Goal: Communication & Community: Share content

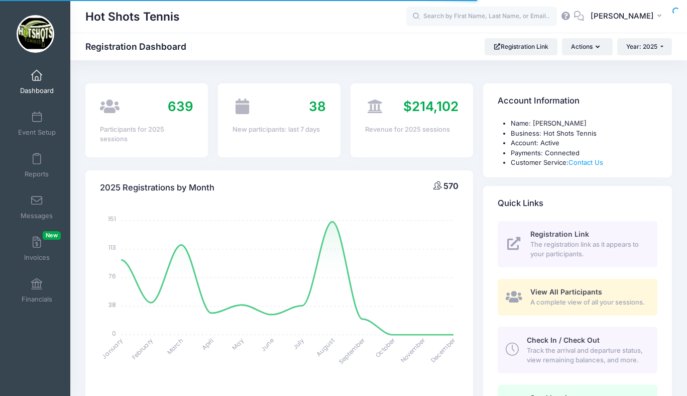
select select
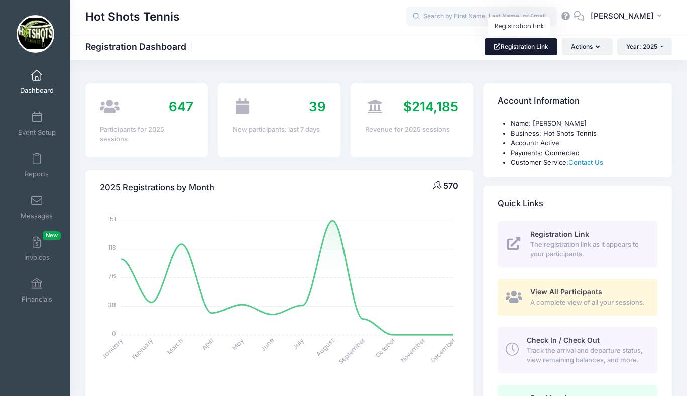
click at [513, 51] on link "Registration Link" at bounding box center [520, 46] width 73 height 17
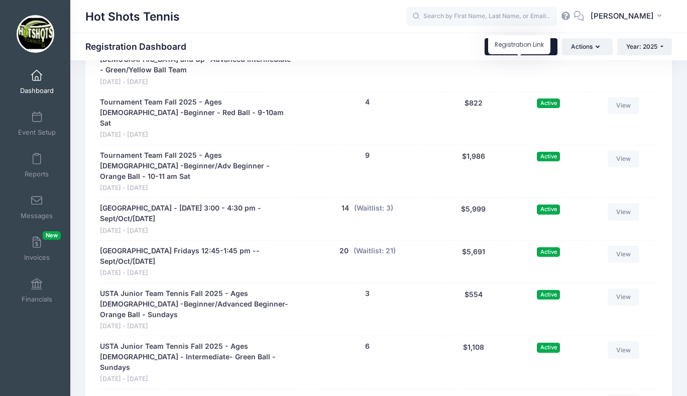
scroll to position [2436, 0]
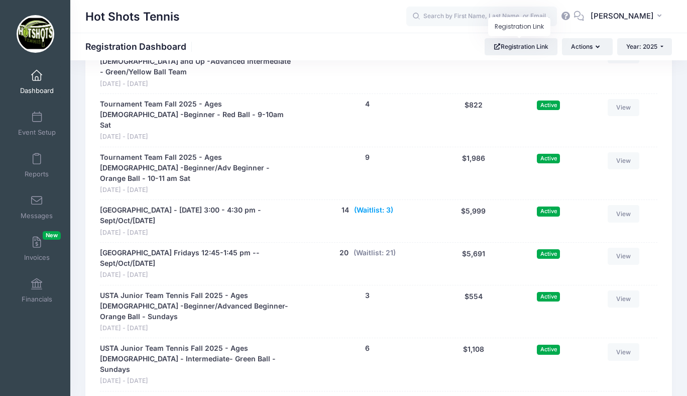
click at [372, 205] on button "(Waitlist: 3)" at bounding box center [373, 210] width 39 height 11
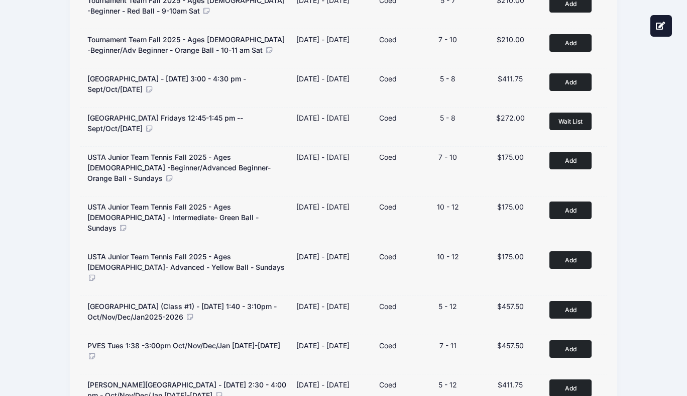
scroll to position [439, 0]
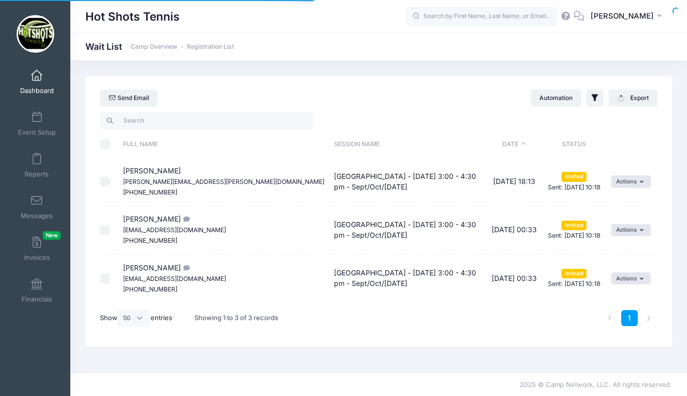
select select "50"
click at [37, 80] on span at bounding box center [37, 75] width 0 height 11
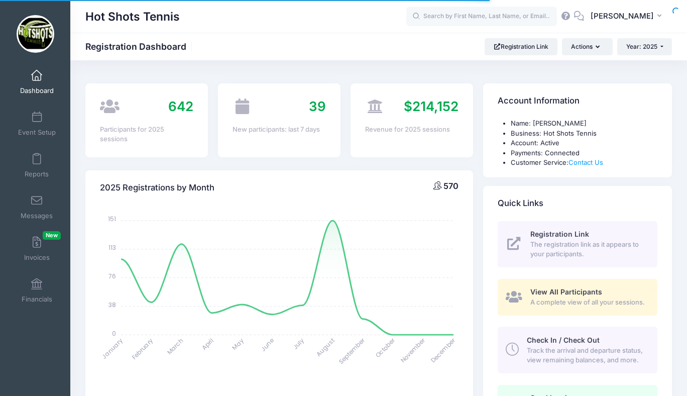
select select
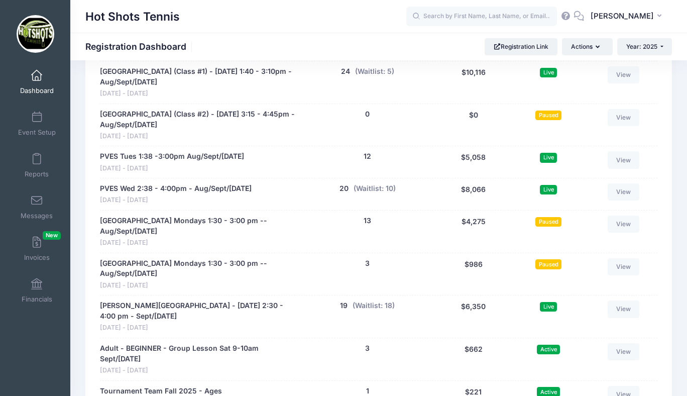
scroll to position [2123, 0]
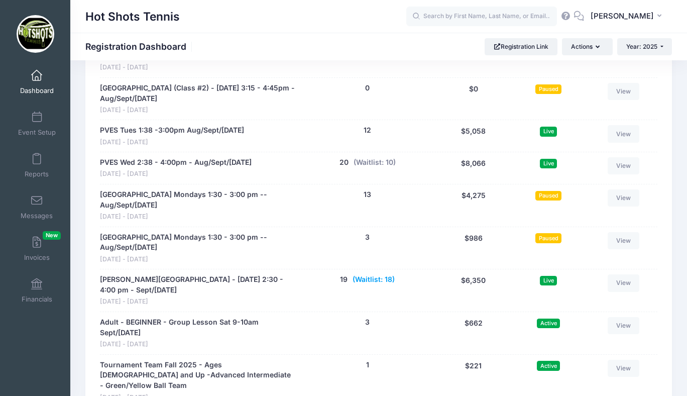
click at [371, 279] on button "(Waitlist: 18)" at bounding box center [373, 279] width 42 height 11
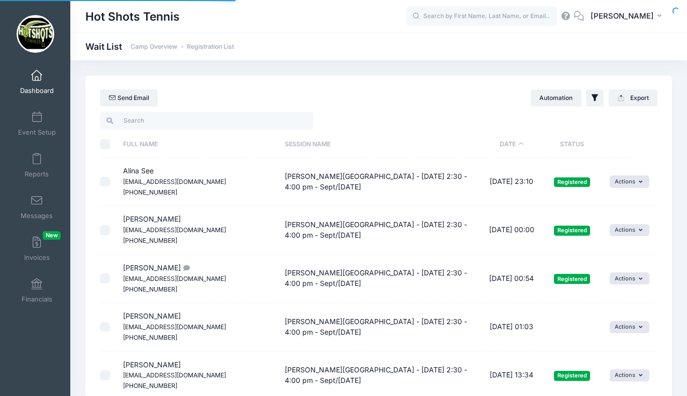
select select "50"
click at [45, 82] on link "Dashboard" at bounding box center [37, 81] width 48 height 35
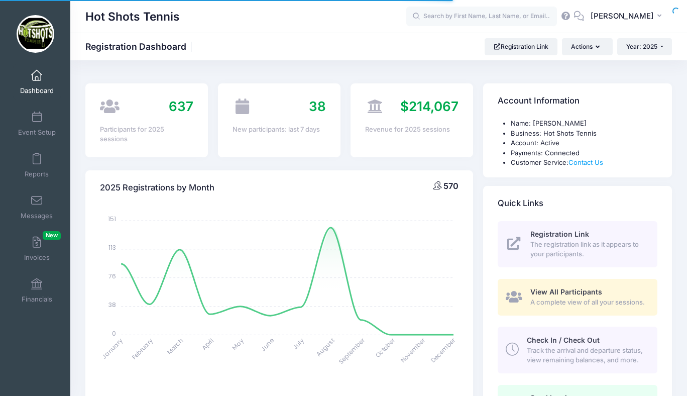
select select
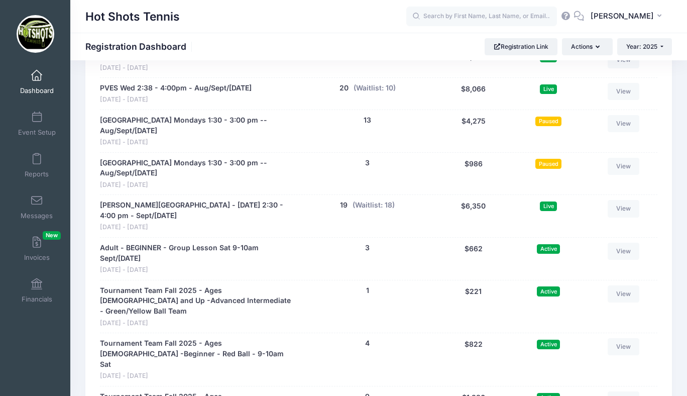
scroll to position [2199, 0]
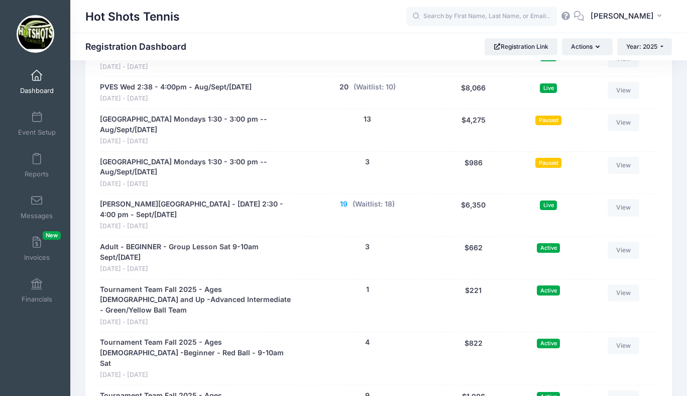
click at [343, 205] on button "19" at bounding box center [344, 204] width 8 height 11
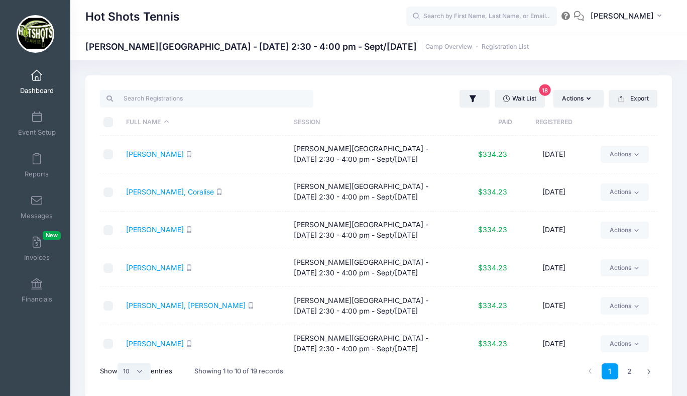
click at [134, 370] on select "All 10 25 50" at bounding box center [133, 370] width 33 height 17
select select "25"
click at [119, 362] on select "All 10 25 50" at bounding box center [133, 370] width 33 height 17
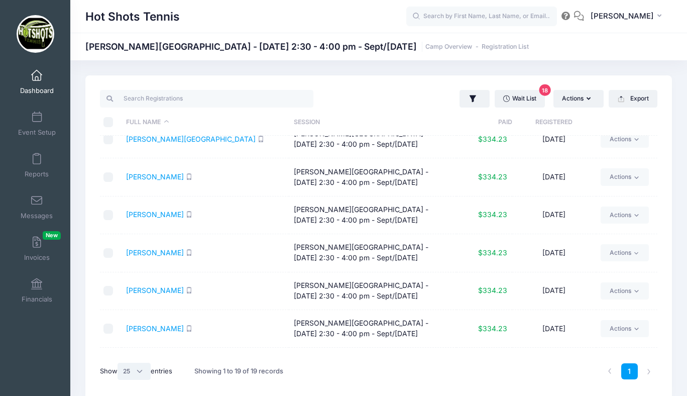
scroll to position [384, 0]
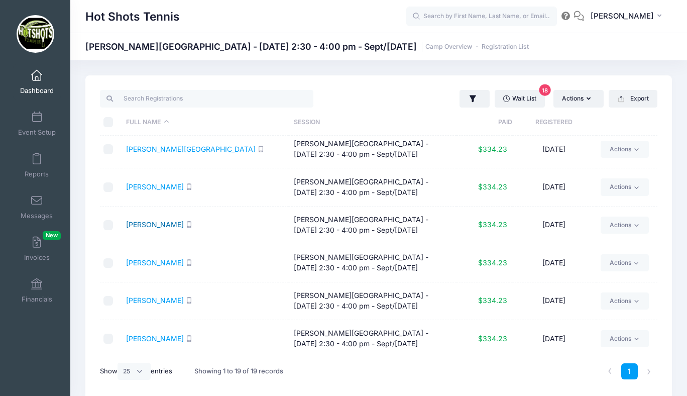
click at [149, 221] on link "Liu, Aiden" at bounding box center [155, 224] width 58 height 9
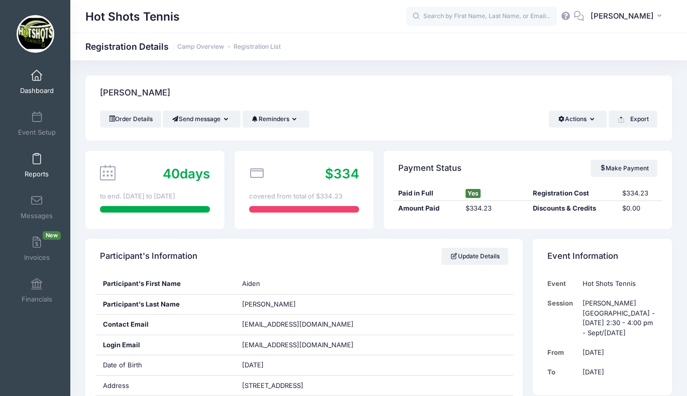
click at [36, 165] on link "Reports" at bounding box center [37, 165] width 48 height 35
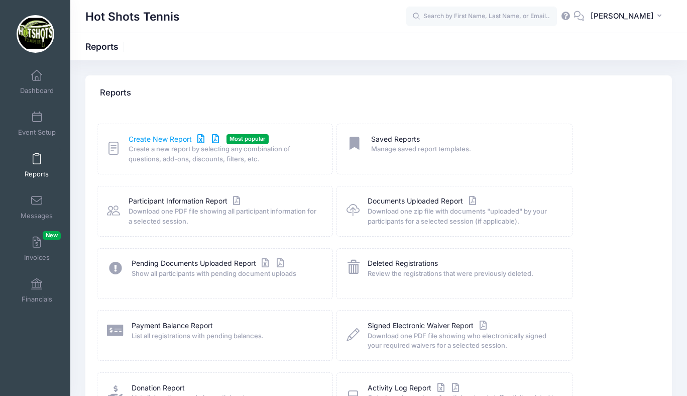
click at [159, 136] on link "Create New Report" at bounding box center [175, 139] width 93 height 11
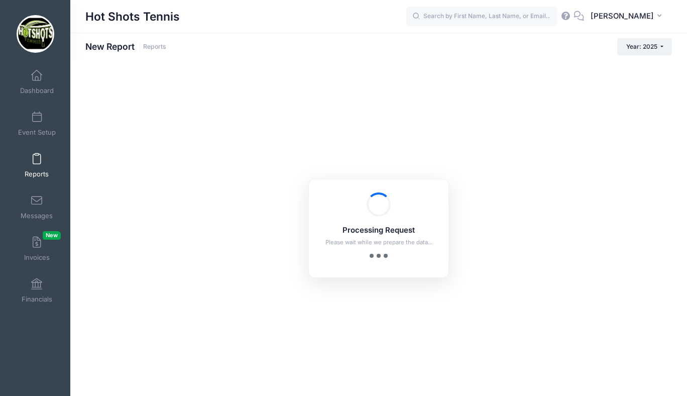
checkbox input "true"
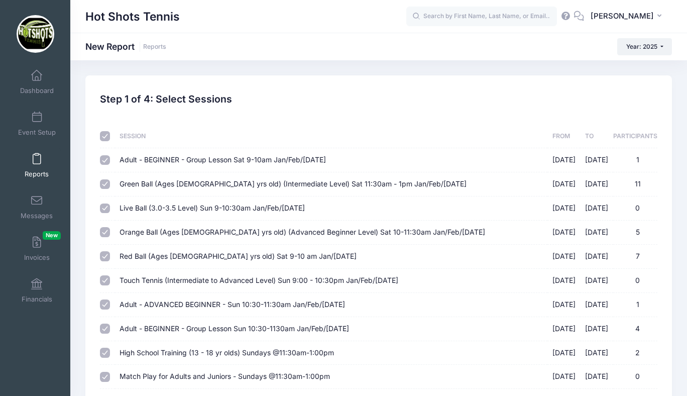
click at [107, 136] on input "checkbox" at bounding box center [105, 136] width 10 height 10
checkbox input "false"
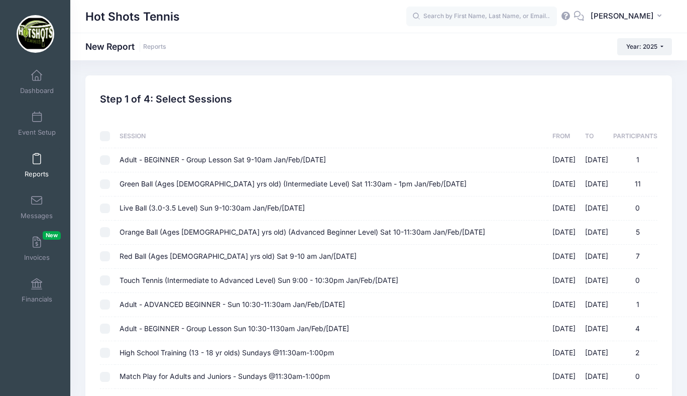
checkbox input "false"
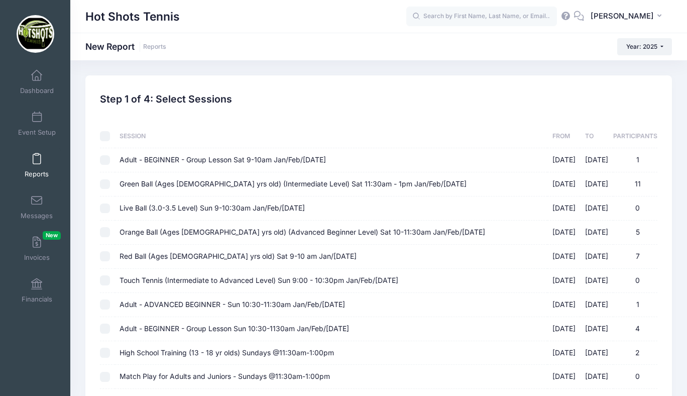
checkbox input "false"
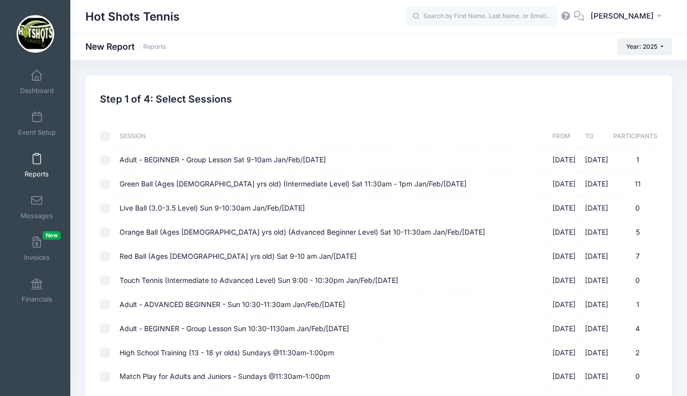
checkbox input "false"
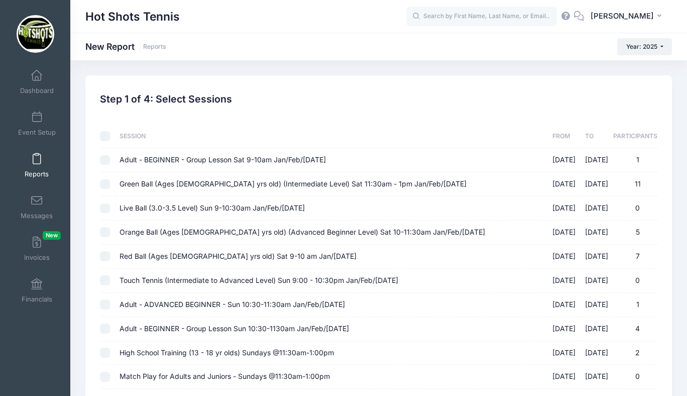
checkbox input "false"
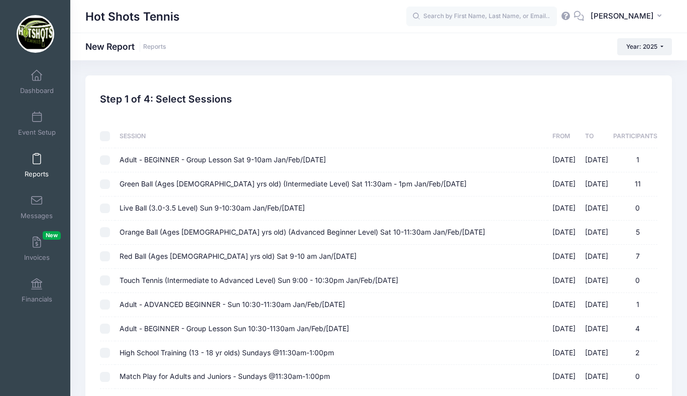
checkbox input "false"
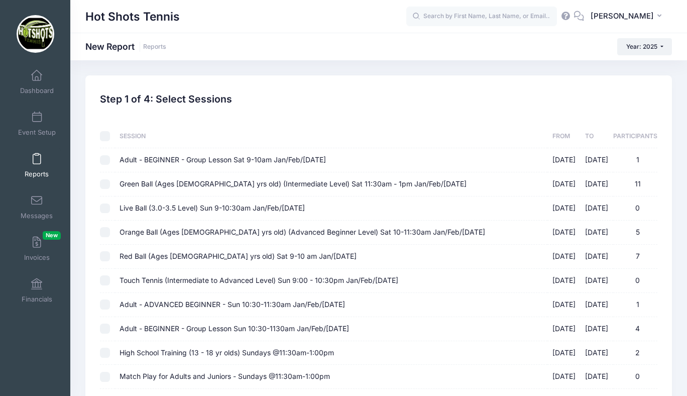
checkbox input "false"
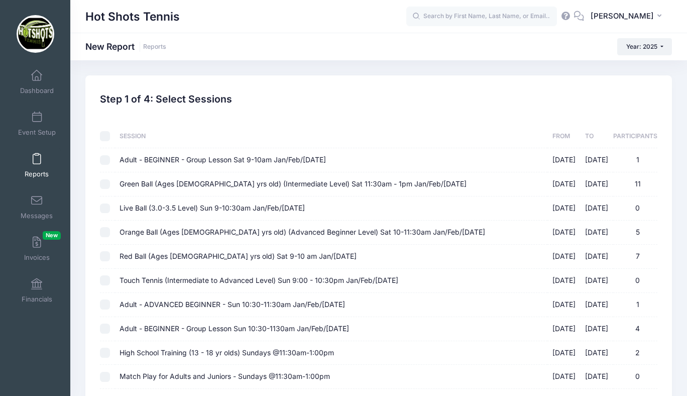
checkbox input "false"
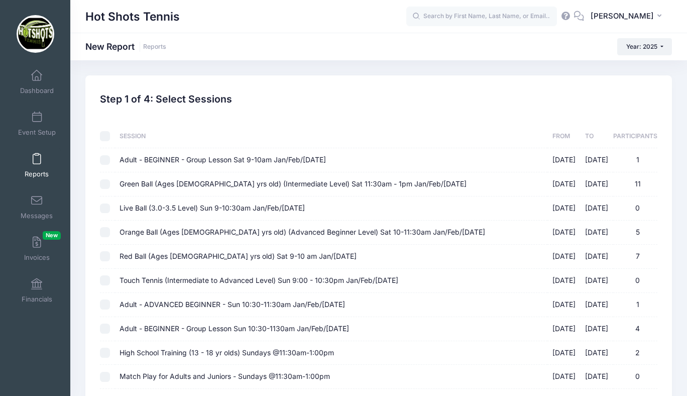
checkbox input "false"
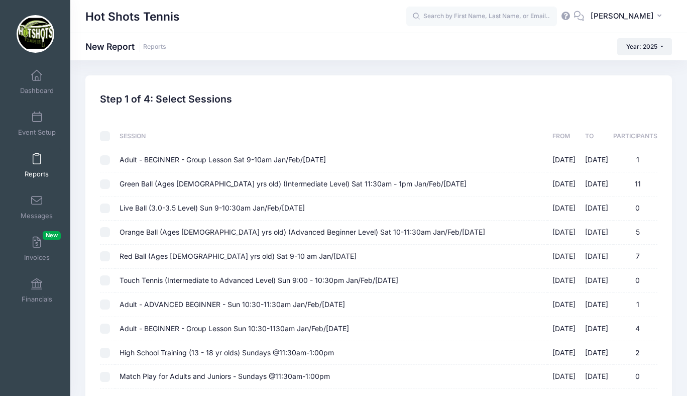
checkbox input "false"
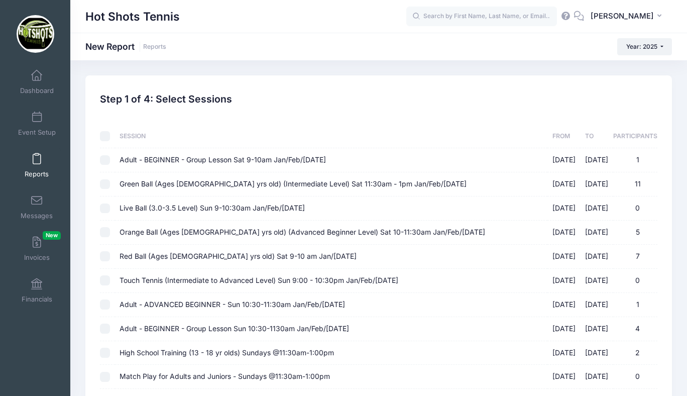
checkbox input "false"
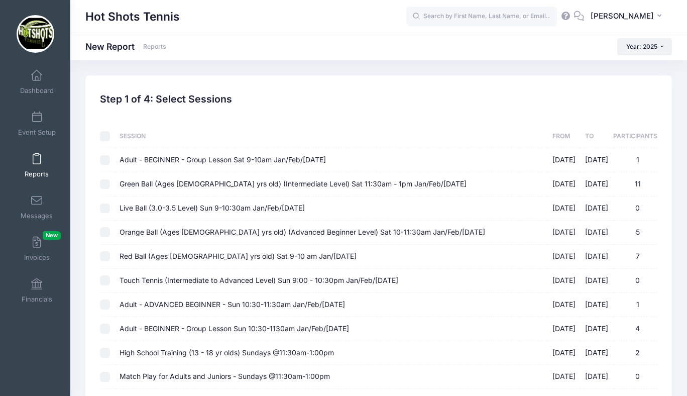
checkbox input "false"
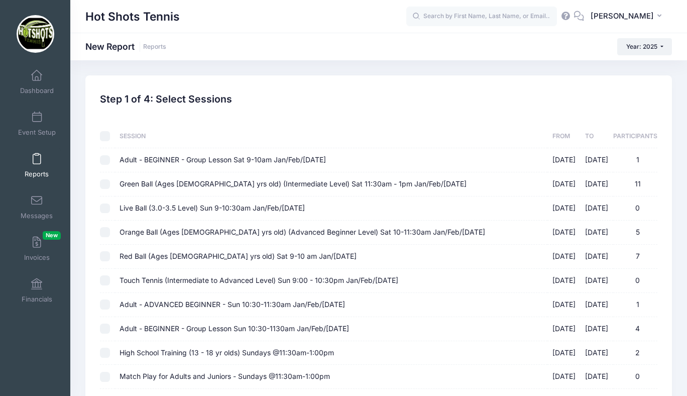
checkbox input "false"
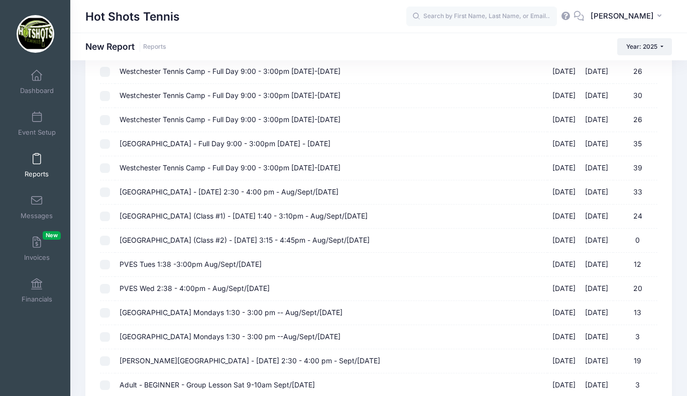
scroll to position [860, 0]
click at [204, 360] on span "Braddock Elementary - Wednesday 2:30 - 4:00 pm - Sept/Oct 2025" at bounding box center [249, 359] width 261 height 9
click at [110, 360] on input "Braddock Elementary - Wednesday 2:30 - 4:00 pm - Sept/Oct 2025 09/03/2025 - 10/…" at bounding box center [105, 360] width 10 height 10
checkbox input "true"
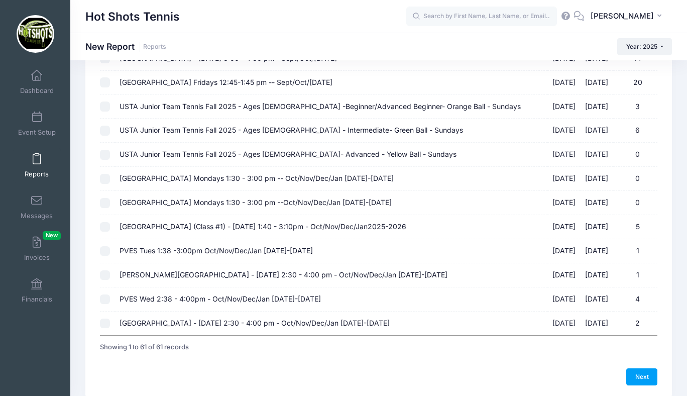
scroll to position [1322, 0]
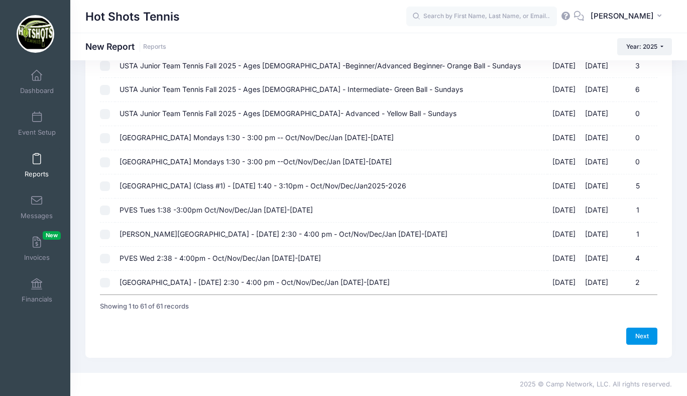
click at [640, 332] on link "Next" at bounding box center [641, 335] width 31 height 17
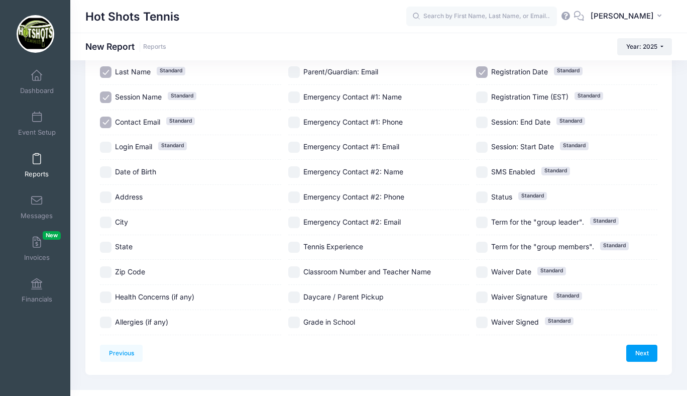
scroll to position [132, 0]
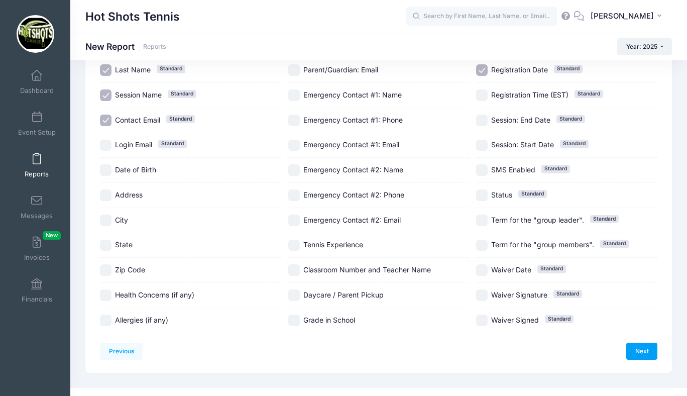
click at [292, 269] on input "Classroom Number and Teacher Name" at bounding box center [294, 270] width 12 height 12
checkbox input "true"
click at [293, 292] on input "Daycare / Parent Pickup" at bounding box center [294, 295] width 12 height 12
checkbox input "true"
click at [637, 347] on link "Next" at bounding box center [641, 350] width 31 height 17
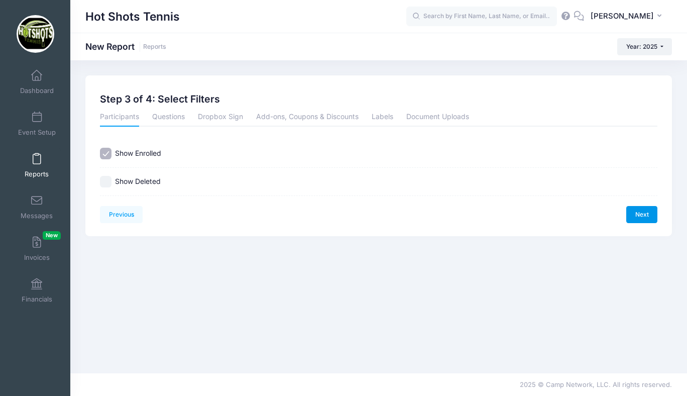
scroll to position [0, 0]
click at [639, 208] on link "Next" at bounding box center [641, 214] width 31 height 17
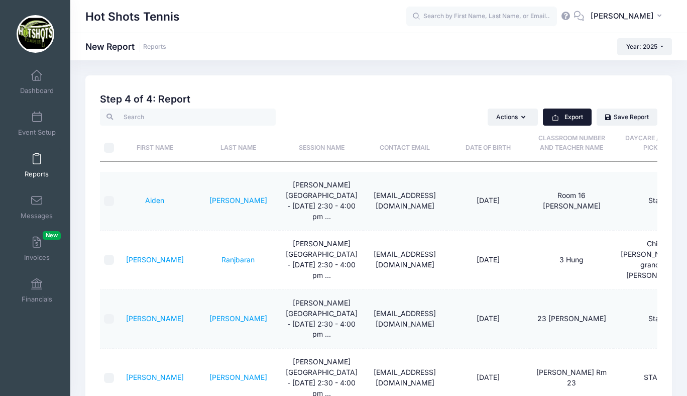
click at [569, 114] on button "Export" at bounding box center [567, 116] width 49 height 17
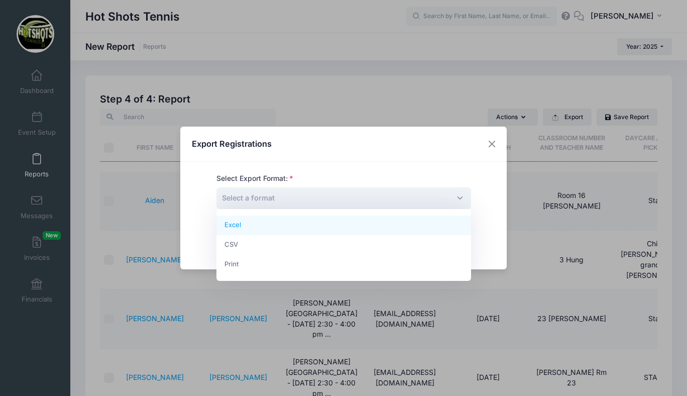
click at [404, 198] on span "Select a format" at bounding box center [343, 198] width 255 height 22
select select "excel"
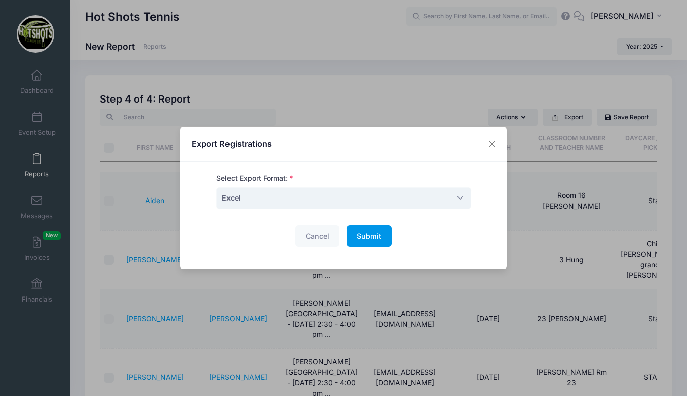
click at [367, 233] on span "Submit" at bounding box center [368, 235] width 25 height 9
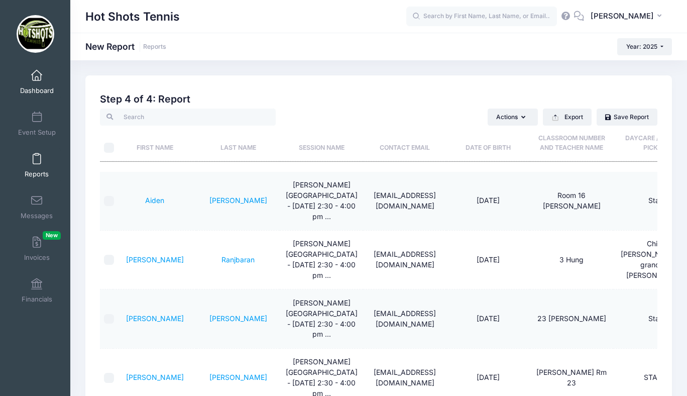
click at [37, 73] on span at bounding box center [37, 75] width 0 height 11
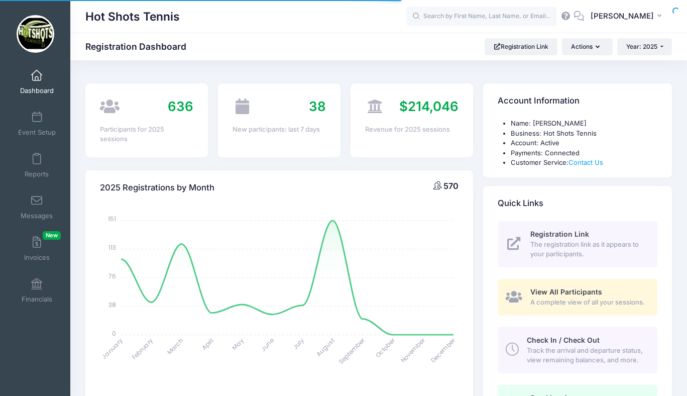
select select
click at [360, 49] on div "Hot Shots Tennis Registration Dashboard Registration Link Actions Year: 2025 Ye…" at bounding box center [378, 46] width 617 height 17
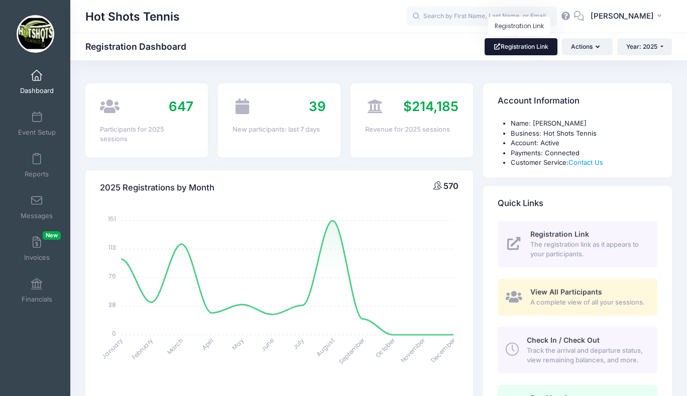
click at [505, 43] on link "Registration Link" at bounding box center [520, 46] width 73 height 17
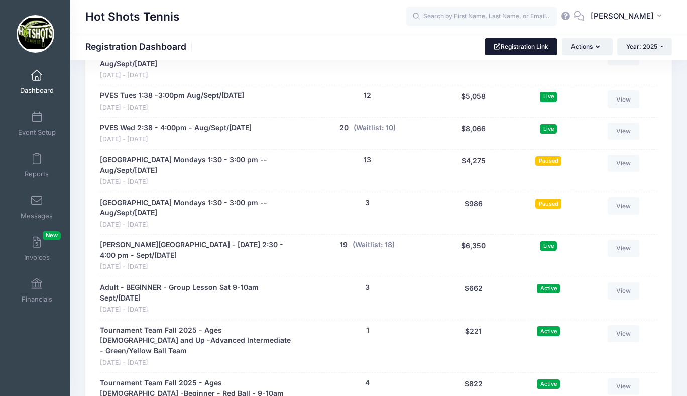
scroll to position [2159, 0]
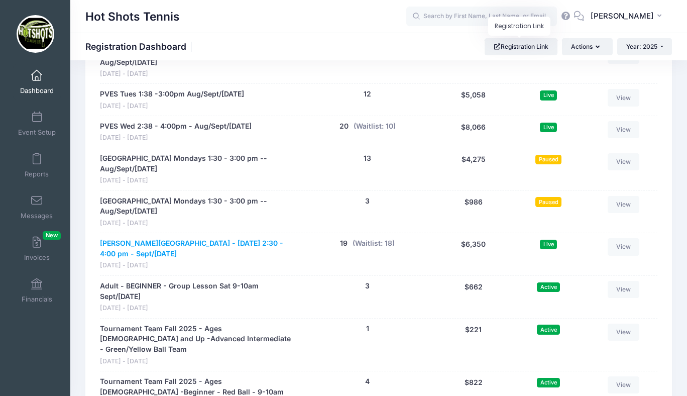
click at [207, 244] on link "[PERSON_NAME][GEOGRAPHIC_DATA] - [DATE] 2:30 - 4:00 pm - Sept/[DATE]" at bounding box center [198, 248] width 196 height 21
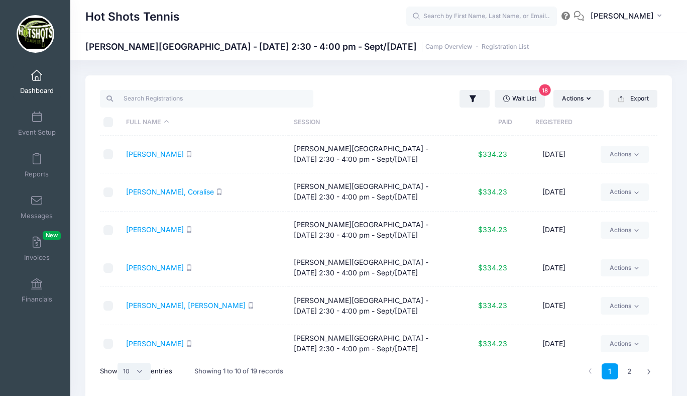
click at [135, 373] on select "All 10 25 50" at bounding box center [133, 370] width 33 height 17
select select "25"
click at [119, 362] on select "All 10 25 50" at bounding box center [133, 370] width 33 height 17
click at [109, 119] on input "\a \a \a \a" at bounding box center [108, 122] width 10 height 10
checkbox input "true"
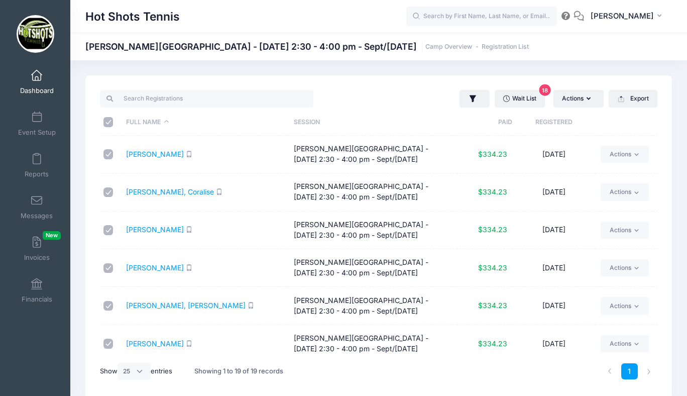
checkbox input "true"
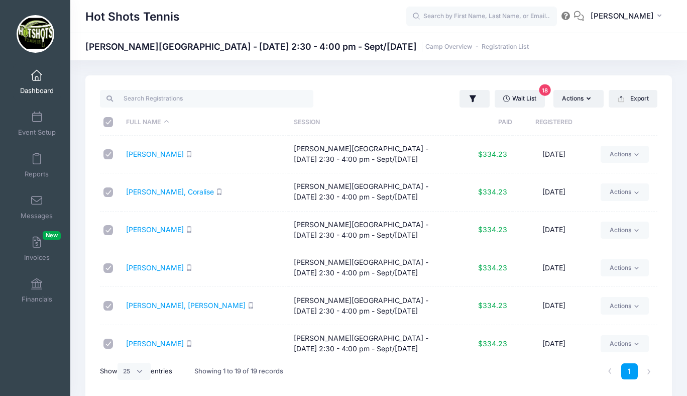
checkbox input "true"
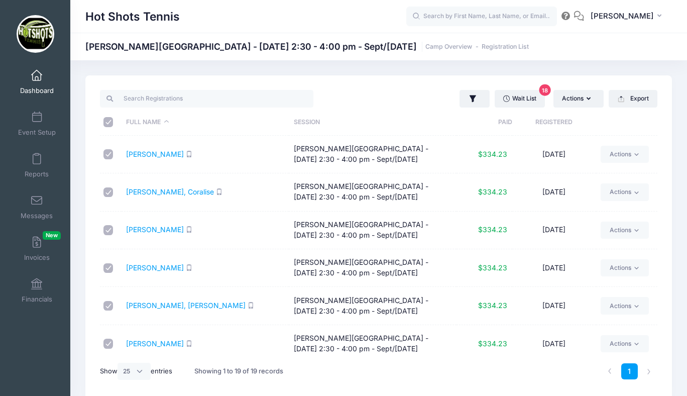
checkbox input "true"
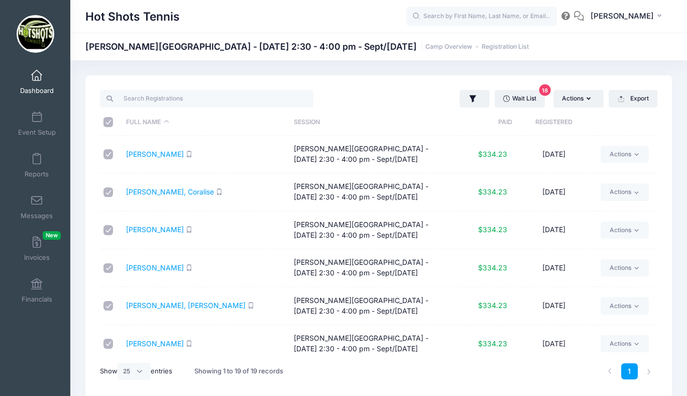
checkbox input "true"
click at [582, 100] on button "Actions" at bounding box center [578, 98] width 50 height 17
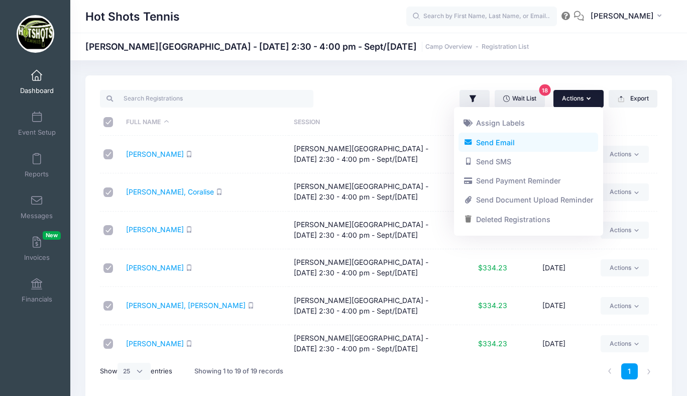
click at [497, 144] on link "Send Email" at bounding box center [528, 142] width 140 height 19
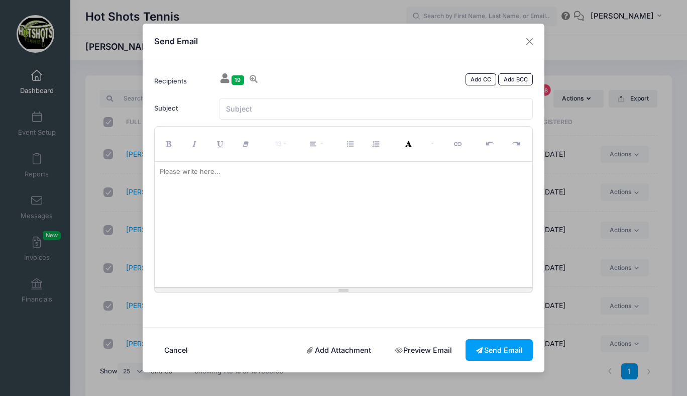
click at [297, 191] on div at bounding box center [344, 225] width 378 height 126
paste div
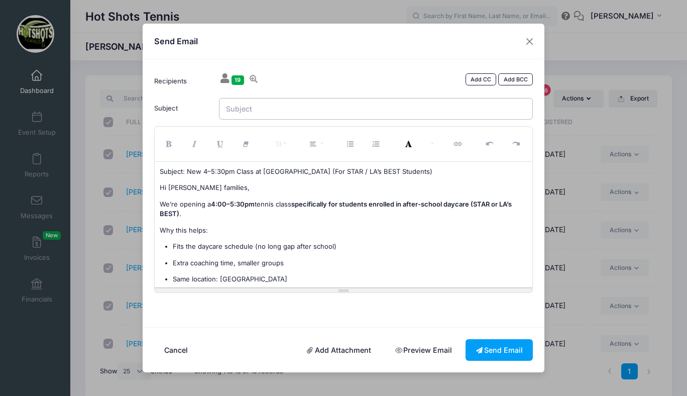
click at [289, 110] on input "Subject" at bounding box center [376, 109] width 314 height 22
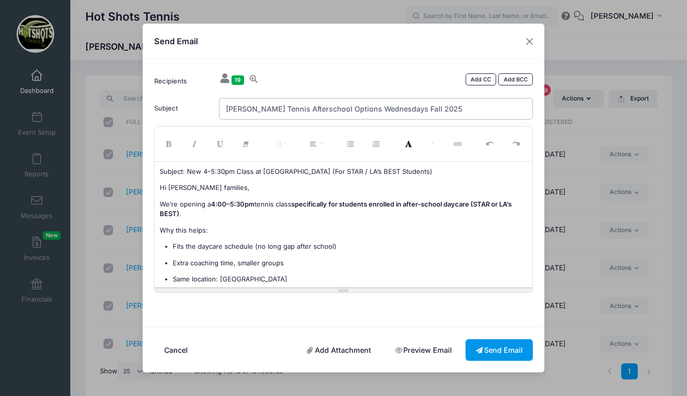
type input "Braddock Tennis Afterschool Options Wednesdays Fall 2025"
click at [491, 352] on button "Send Email" at bounding box center [498, 350] width 67 height 22
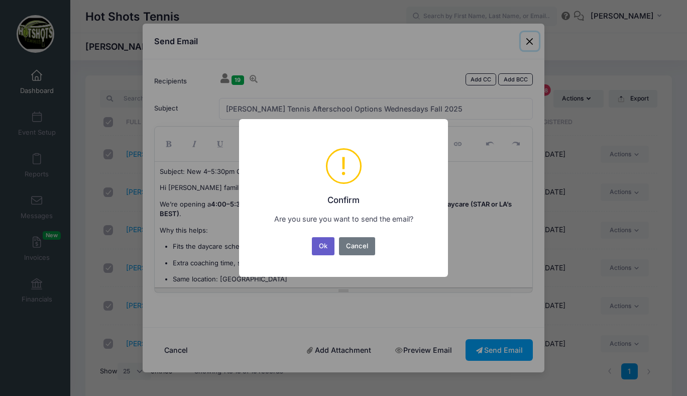
click at [319, 242] on button "Ok" at bounding box center [323, 246] width 23 height 18
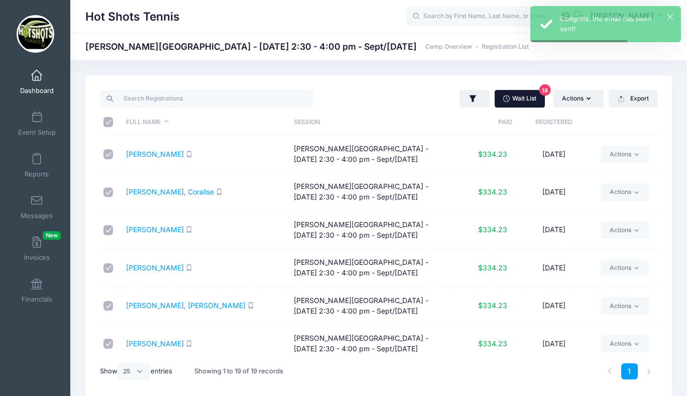
click at [520, 96] on link "Wait List 18" at bounding box center [520, 98] width 50 height 17
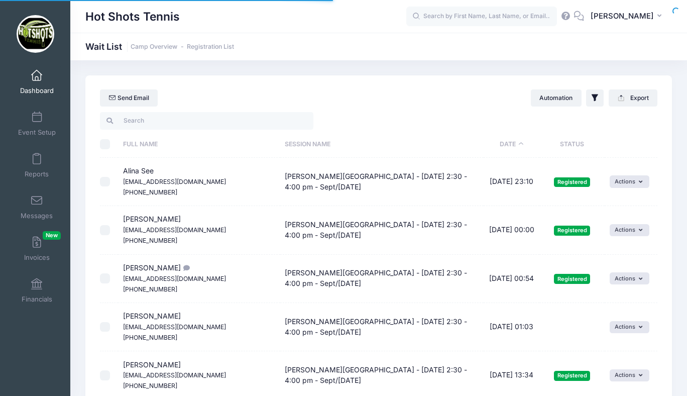
select select "50"
click at [107, 141] on input "\a \a \a \a" at bounding box center [105, 144] width 10 height 10
checkbox input "true"
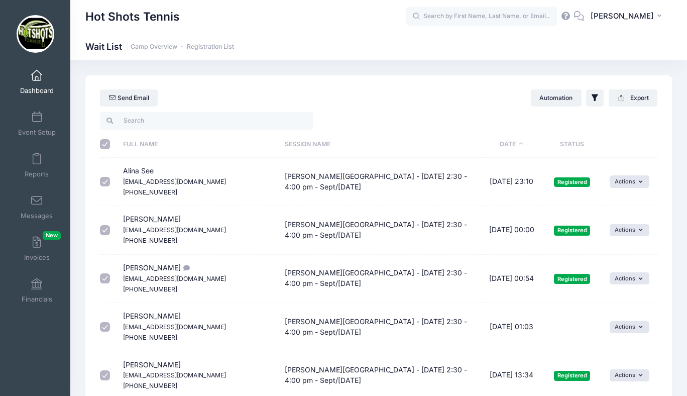
checkbox input "true"
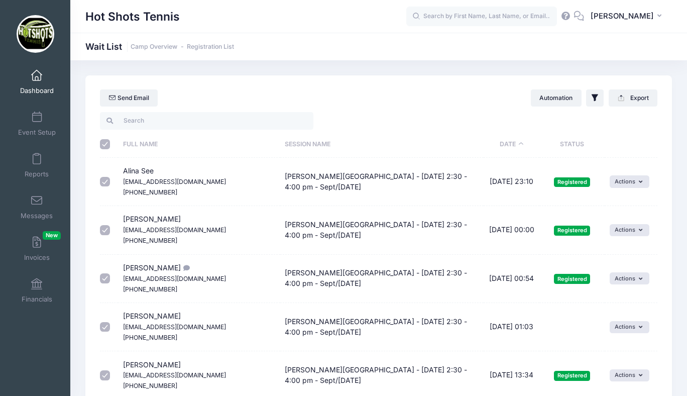
checkbox input "true"
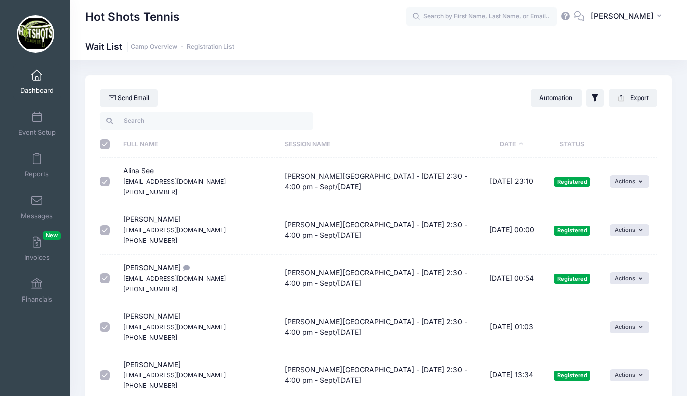
checkbox input "true"
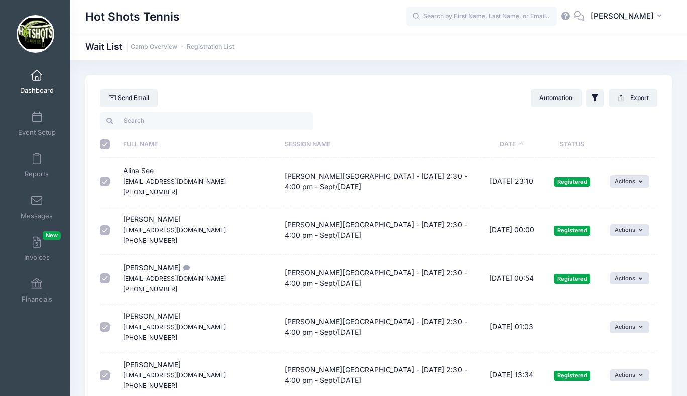
checkbox input "true"
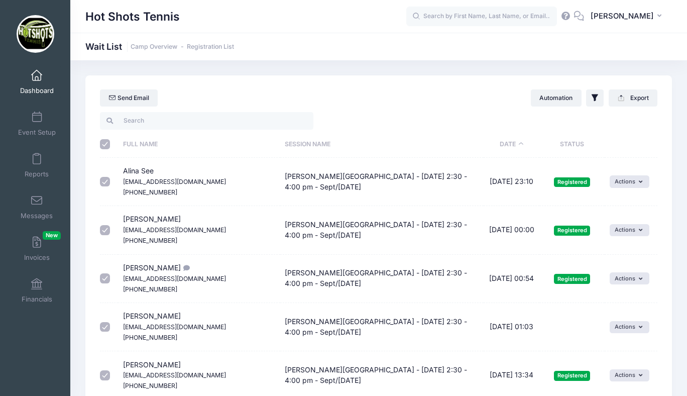
checkbox input "true"
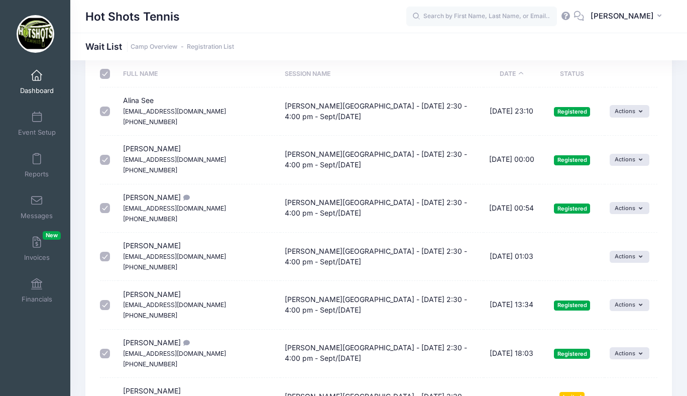
scroll to position [71, 0]
click at [105, 110] on input "checkbox" at bounding box center [105, 111] width 10 height 10
checkbox input "false"
click at [104, 159] on input "checkbox" at bounding box center [105, 159] width 10 height 10
checkbox input "false"
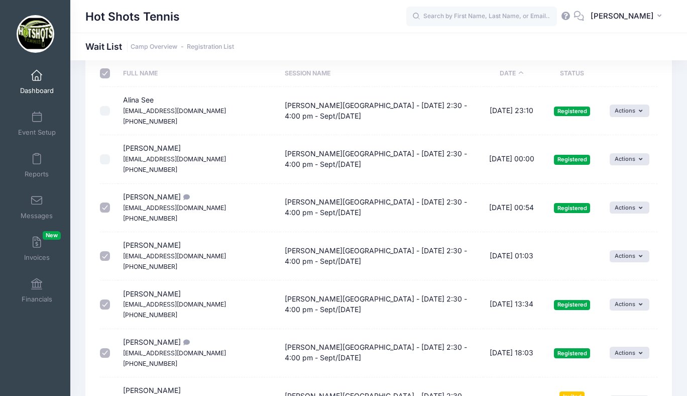
click at [106, 203] on input "checkbox" at bounding box center [105, 207] width 10 height 10
checkbox input "false"
click at [102, 304] on input "checkbox" at bounding box center [105, 304] width 10 height 10
checkbox input "false"
click at [103, 351] on input "checkbox" at bounding box center [105, 353] width 10 height 10
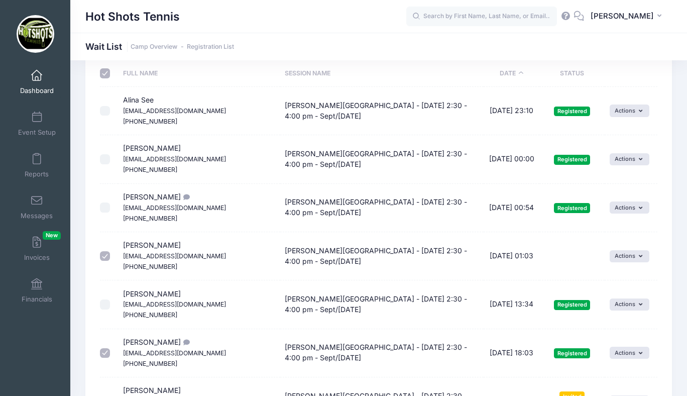
checkbox input "false"
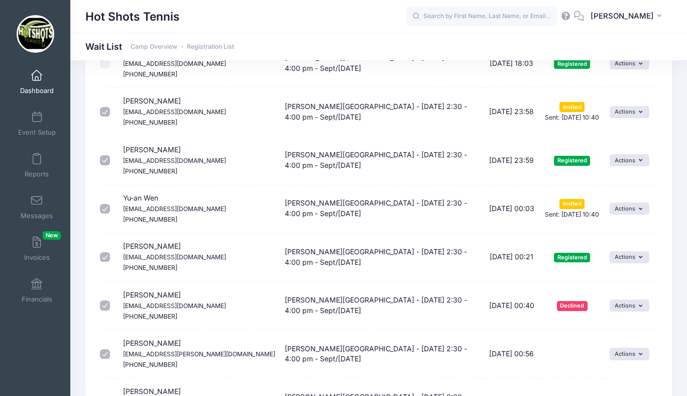
scroll to position [377, 0]
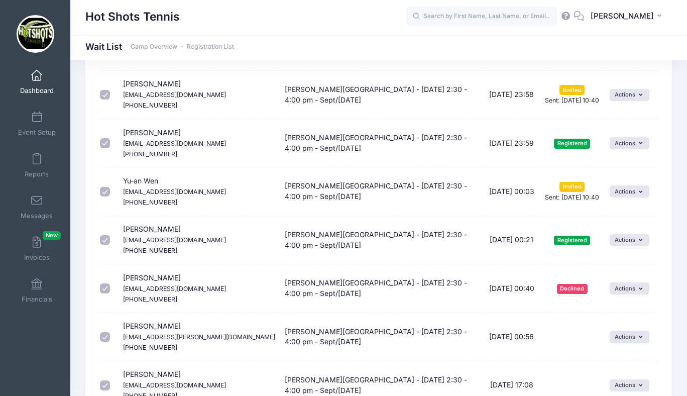
click at [105, 144] on input "checkbox" at bounding box center [105, 143] width 10 height 10
checkbox input "false"
click at [103, 239] on input "checkbox" at bounding box center [105, 240] width 10 height 10
checkbox input "false"
click at [104, 286] on input "checkbox" at bounding box center [105, 288] width 10 height 10
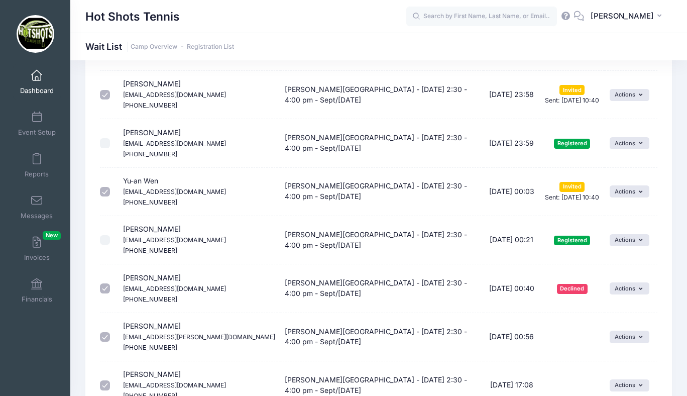
checkbox input "false"
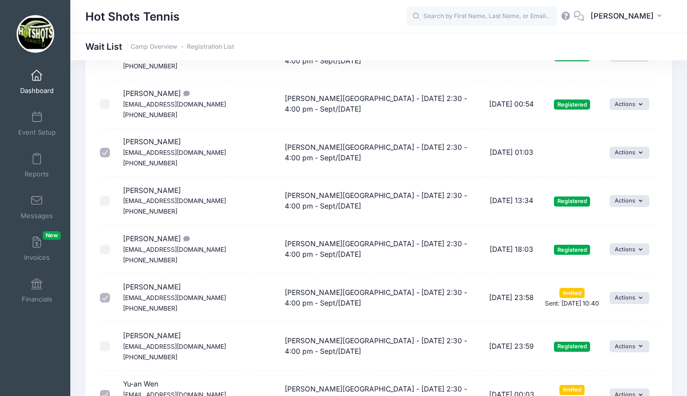
scroll to position [0, 0]
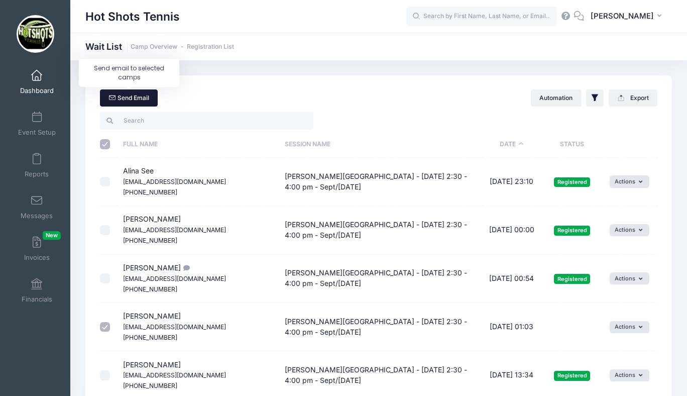
click at [142, 97] on link "Send Email" at bounding box center [129, 97] width 58 height 17
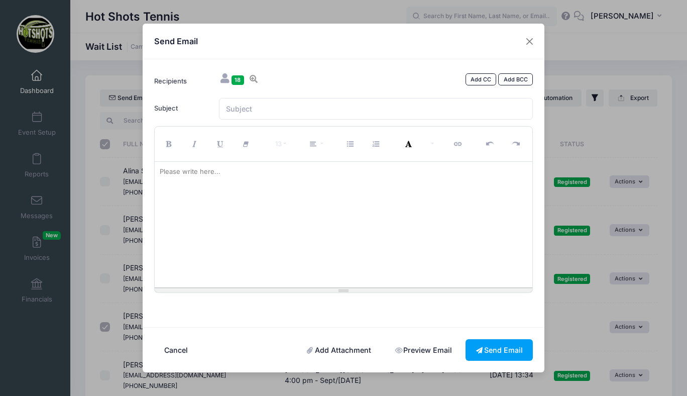
click at [202, 183] on div at bounding box center [344, 225] width 378 height 126
paste div
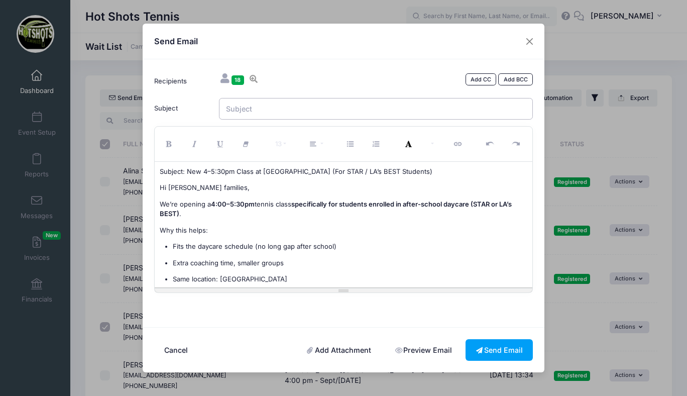
click at [266, 114] on input "Subject" at bounding box center [376, 109] width 314 height 22
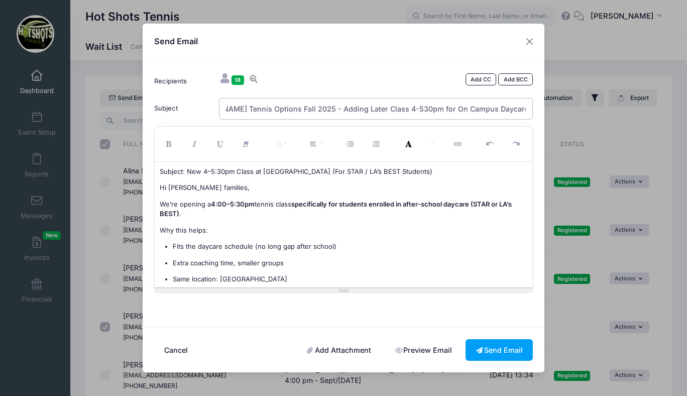
scroll to position [0, 42]
type input "Braddock Tennis Options Fall 2025 - Adding Later Class 4-530pm for On Campus Da…"
click at [492, 348] on button "Send Email" at bounding box center [498, 350] width 67 height 22
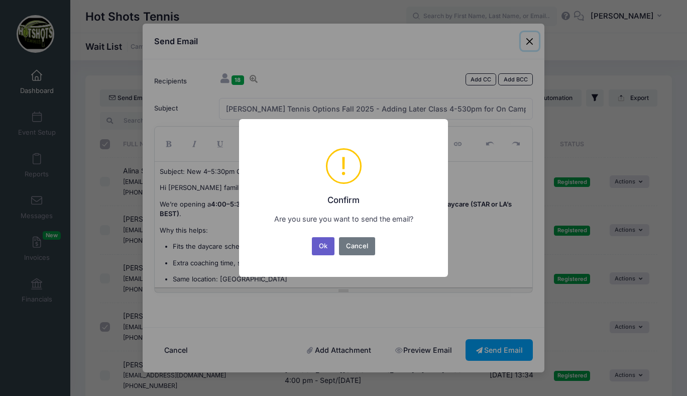
click at [323, 247] on button "Ok" at bounding box center [323, 246] width 23 height 18
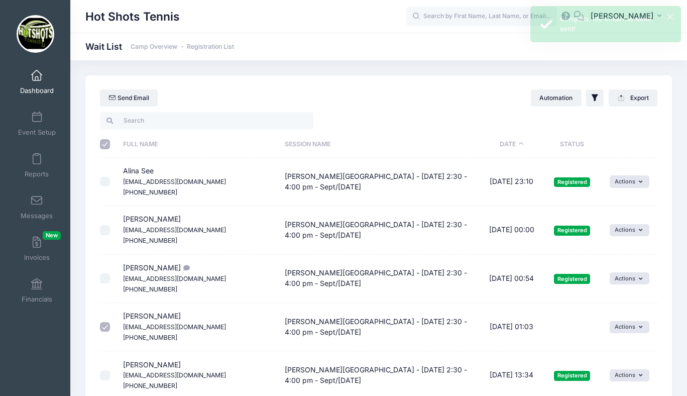
click at [37, 78] on span at bounding box center [37, 75] width 0 height 11
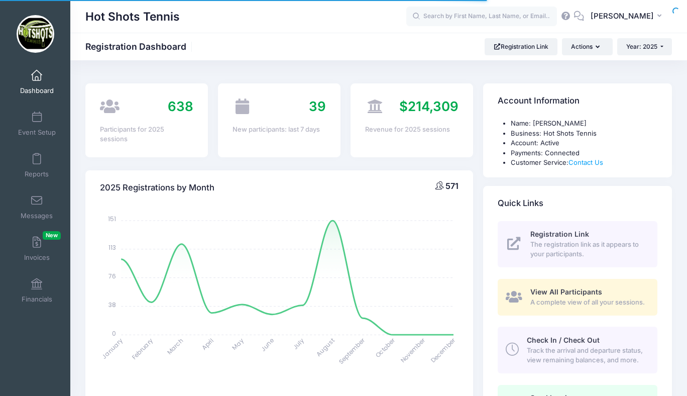
select select
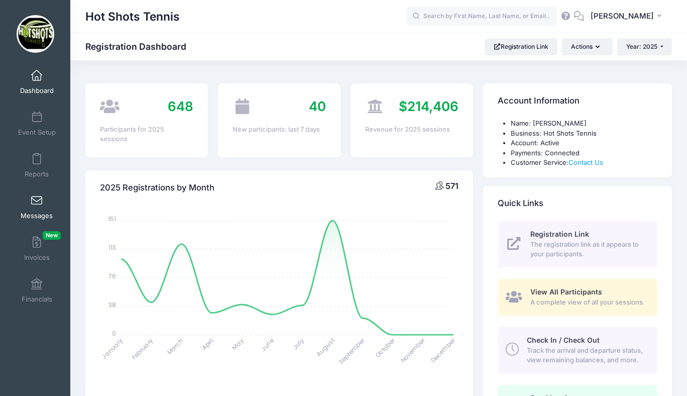
click at [37, 199] on span at bounding box center [37, 200] width 0 height 11
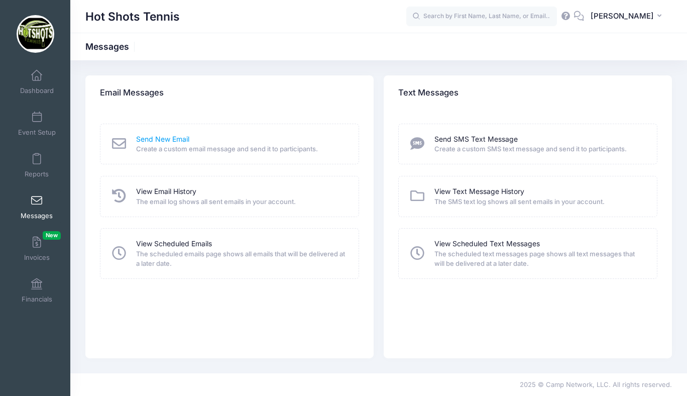
click at [166, 140] on link "Send New Email" at bounding box center [162, 139] width 53 height 11
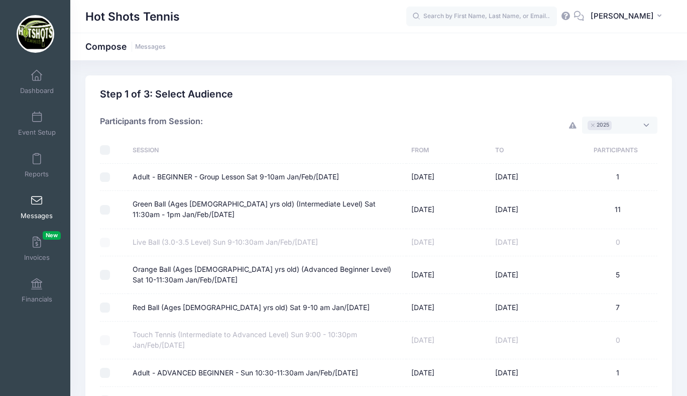
click at [37, 203] on span at bounding box center [37, 200] width 0 height 11
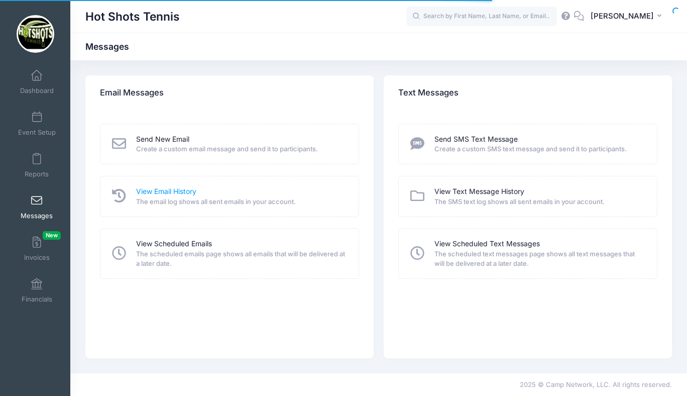
click at [156, 191] on link "View Email History" at bounding box center [166, 191] width 60 height 11
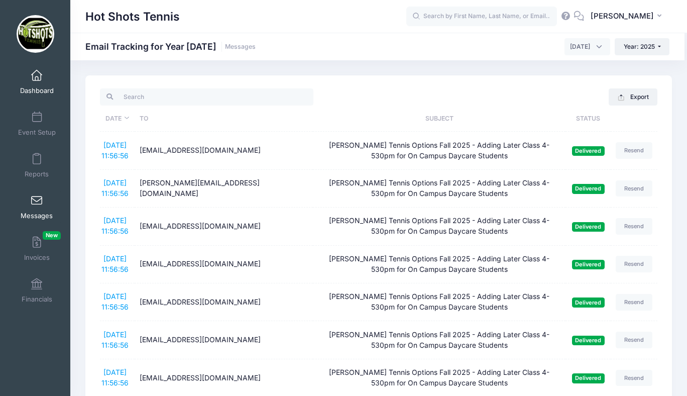
click at [39, 81] on link "Dashboard" at bounding box center [37, 81] width 48 height 35
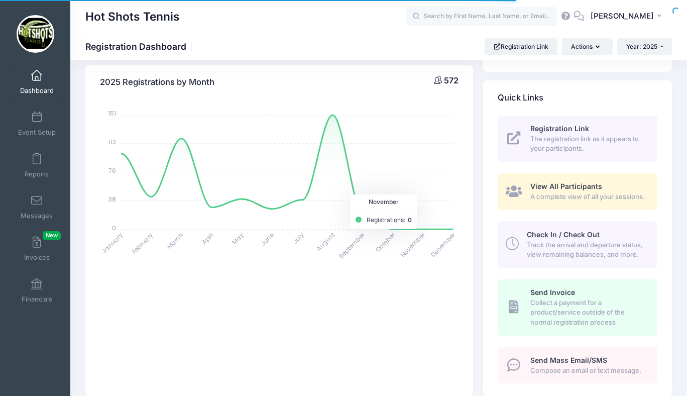
select select
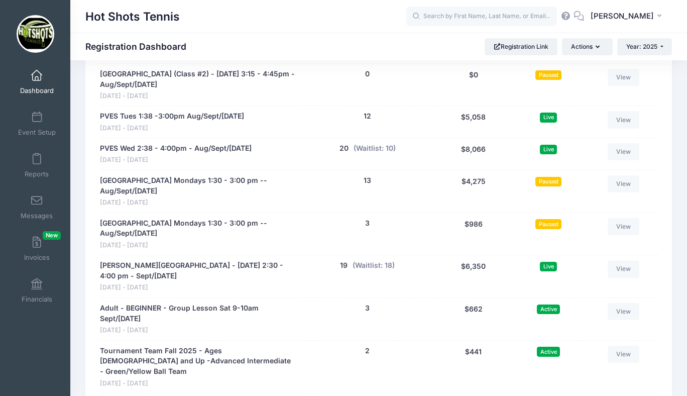
scroll to position [2174, 0]
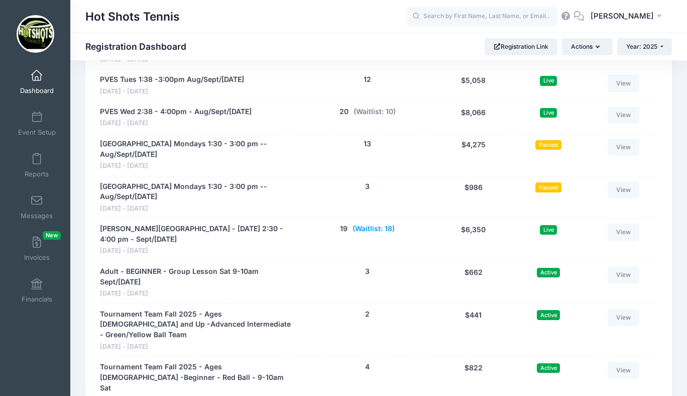
click at [369, 229] on button "(Waitlist: 18)" at bounding box center [373, 228] width 42 height 11
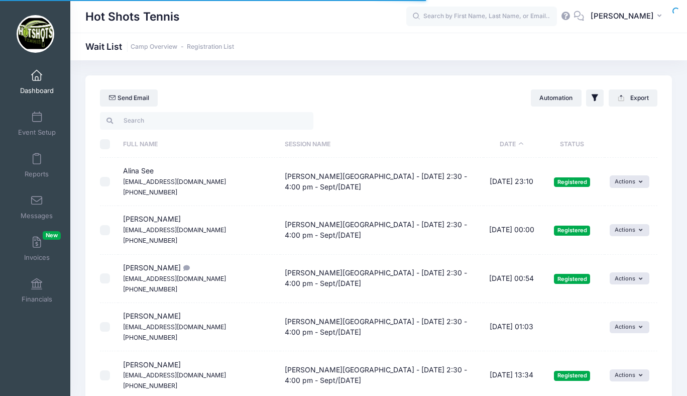
select select "50"
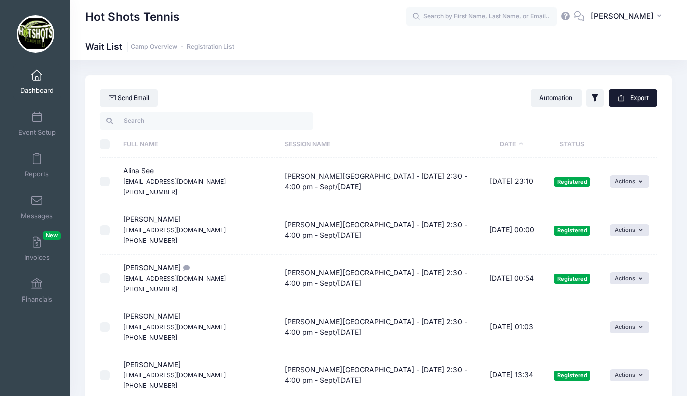
click at [618, 94] on icon "button" at bounding box center [621, 98] width 8 height 8
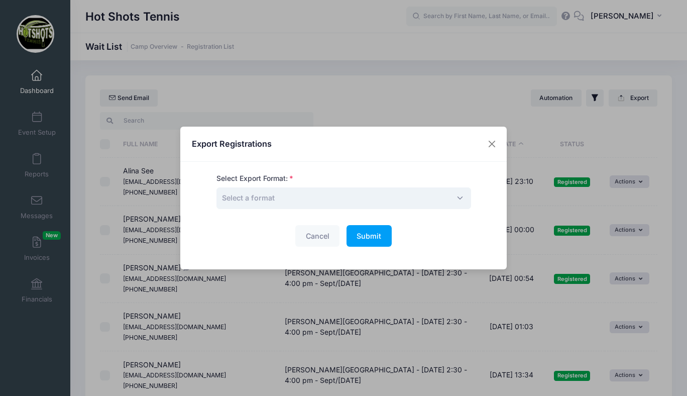
click at [385, 193] on span "Select a format" at bounding box center [343, 198] width 255 height 22
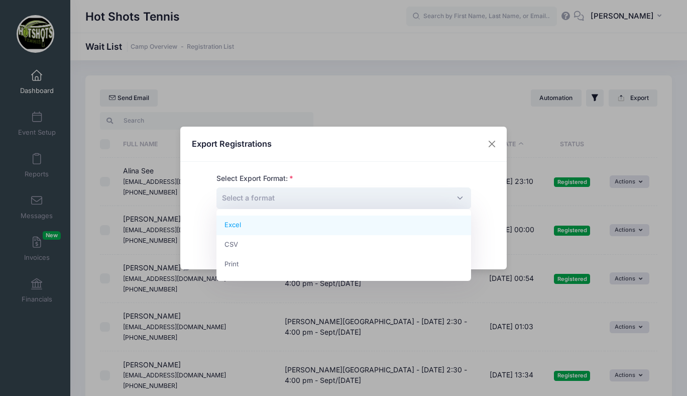
select select "excel"
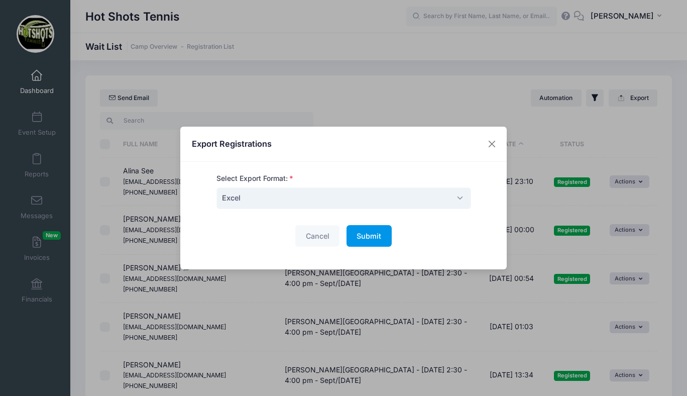
click at [368, 236] on span "Submit" at bounding box center [368, 235] width 25 height 9
